Goal: Information Seeking & Learning: Learn about a topic

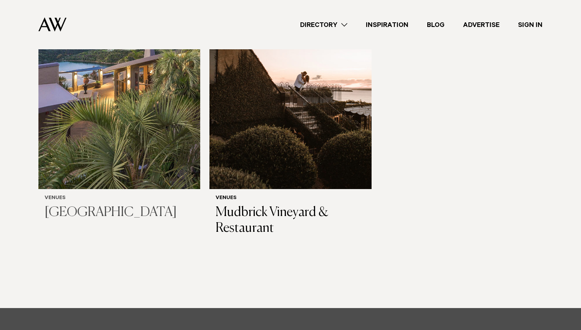
scroll to position [212, 0]
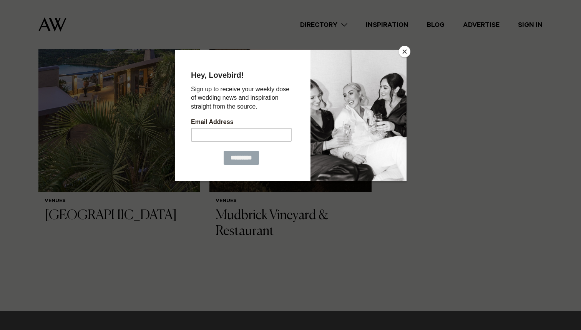
click at [297, 130] on div "Hey, Lovebird! Sign up to receive your weekly dose of wedding news and inspirat…" at bounding box center [241, 114] width 133 height 131
click at [402, 50] on button "Close" at bounding box center [405, 52] width 12 height 12
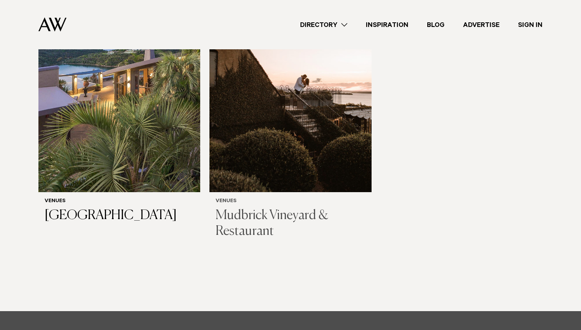
click at [238, 216] on h3 "Mudbrick Vineyard & Restaurant" at bounding box center [291, 224] width 150 height 32
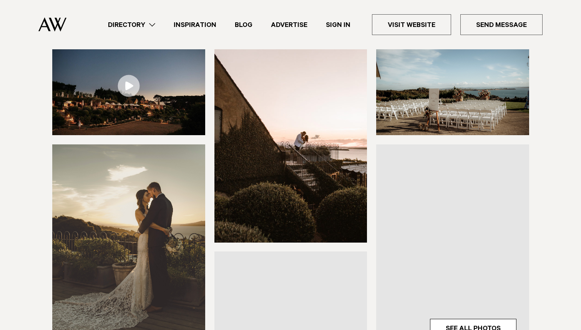
scroll to position [120, 0]
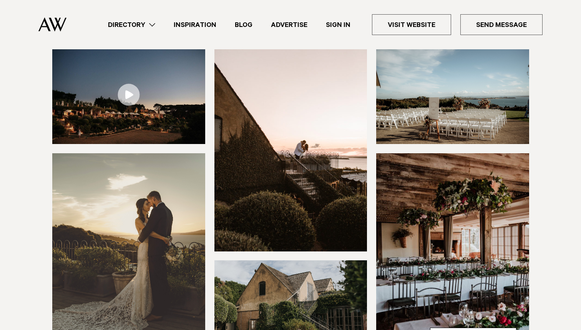
click at [432, 113] on img at bounding box center [452, 95] width 153 height 98
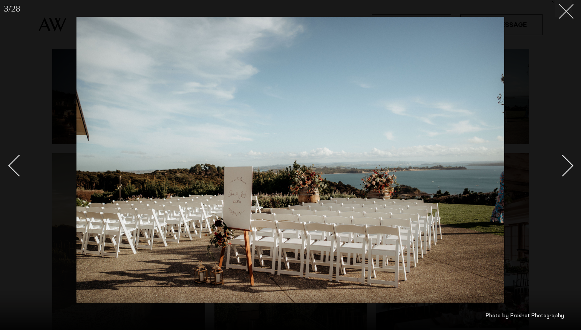
click at [563, 8] on icon at bounding box center [563, 8] width 9 height 9
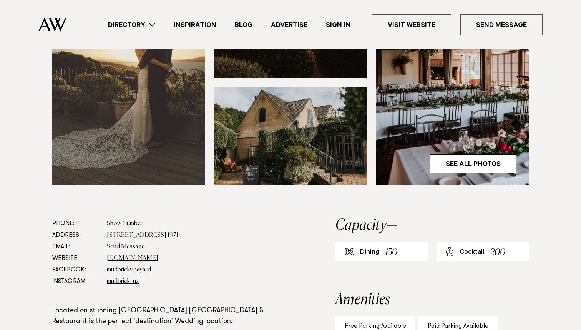
scroll to position [221, 0]
